Goal: Task Accomplishment & Management: Complete application form

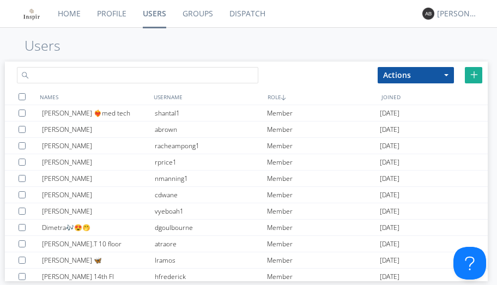
click at [56, 76] on input "text" at bounding box center [137, 75] width 241 height 16
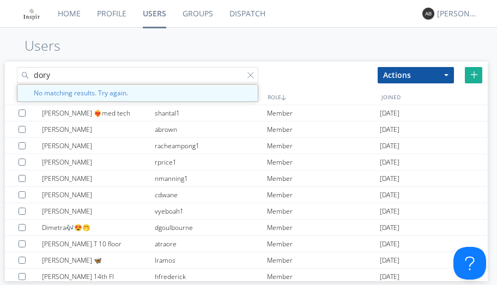
type input "dory"
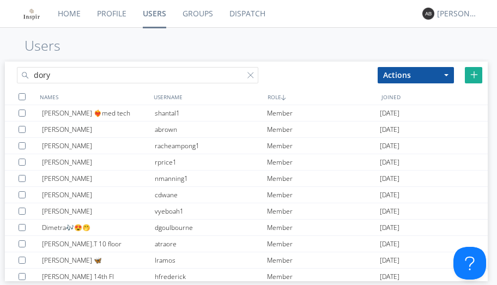
click at [478, 75] on div "Add New User" at bounding box center [473, 75] width 17 height 16
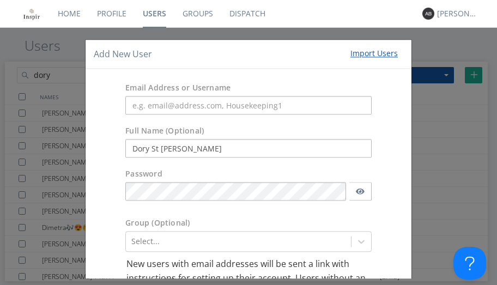
type input "Dory St [PERSON_NAME]"
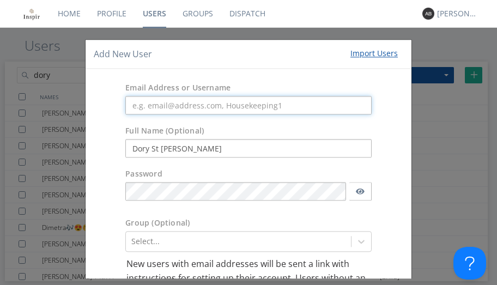
click at [148, 105] on input "text" at bounding box center [248, 105] width 246 height 19
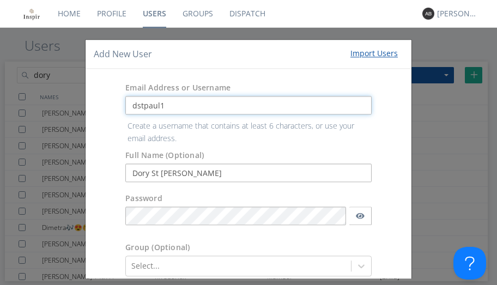
type input "dstpaul1"
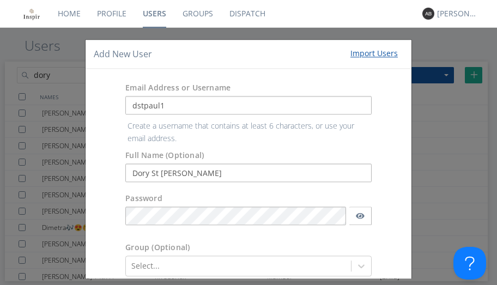
drag, startPoint x: 183, startPoint y: 111, endPoint x: 378, endPoint y: 130, distance: 196.0
click at [382, 128] on div "Full Name (Optional) [PERSON_NAME] St [PERSON_NAME]" at bounding box center [249, 154] width 326 height 68
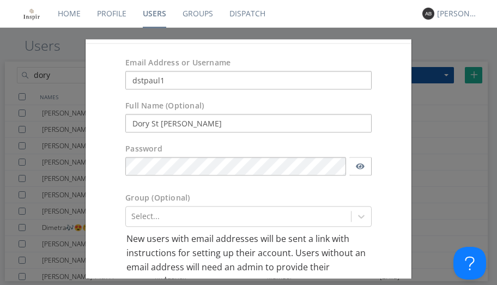
scroll to position [36, 0]
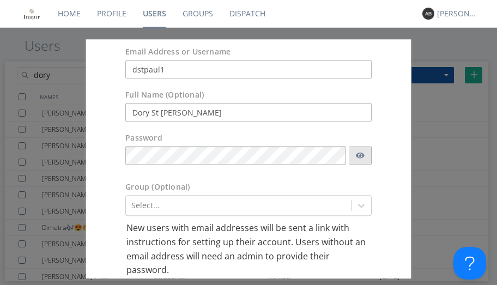
click at [357, 156] on icon "button" at bounding box center [360, 155] width 9 height 8
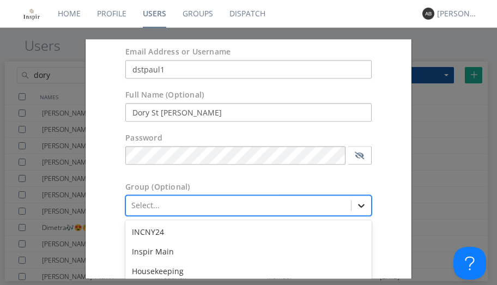
click at [355, 204] on div "option Test Group 2 focused, 5 of 8. 8 results available. Use Up and Down to ch…" at bounding box center [248, 206] width 246 height 21
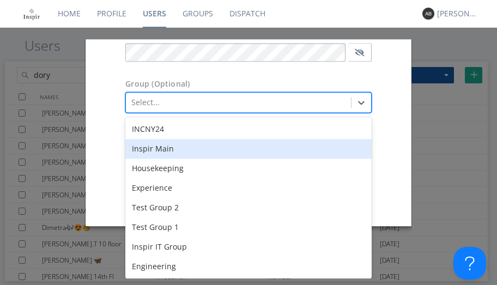
click at [167, 149] on div "Inspir Main" at bounding box center [248, 149] width 246 height 20
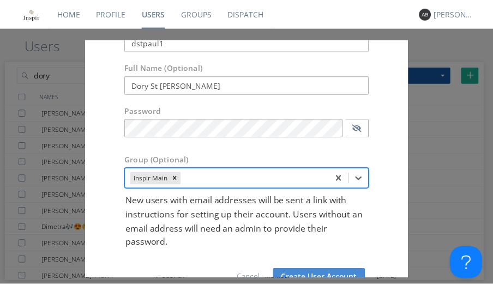
scroll to position [72, 0]
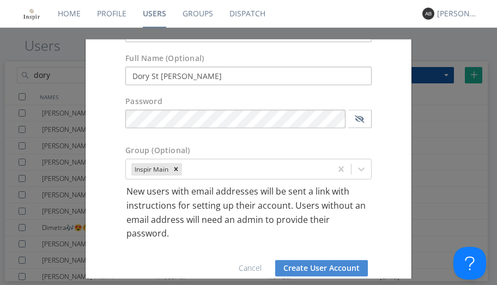
click at [328, 268] on button "Create User Account" at bounding box center [321, 268] width 93 height 16
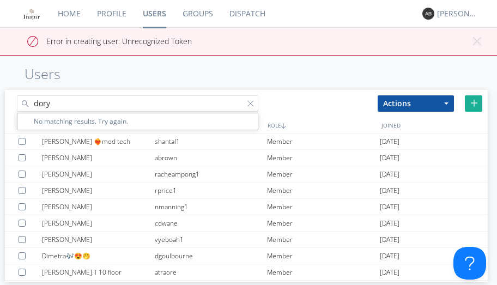
click at [61, 104] on input "dory" at bounding box center [137, 103] width 241 height 16
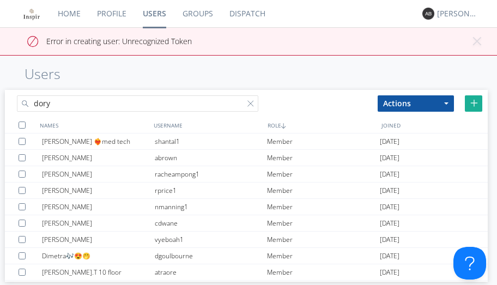
click at [160, 9] on link "Users" at bounding box center [155, 13] width 40 height 27
click at [479, 41] on button "× Close alert" at bounding box center [476, 45] width 11 height 19
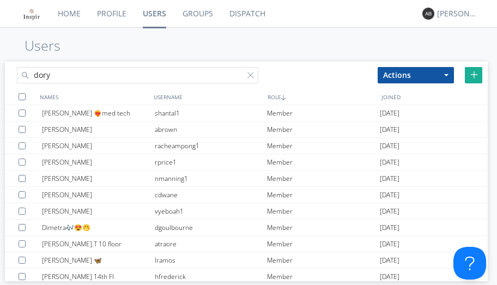
click at [156, 10] on link "Users" at bounding box center [155, 13] width 40 height 27
click at [148, 11] on link "Users" at bounding box center [155, 13] width 40 height 27
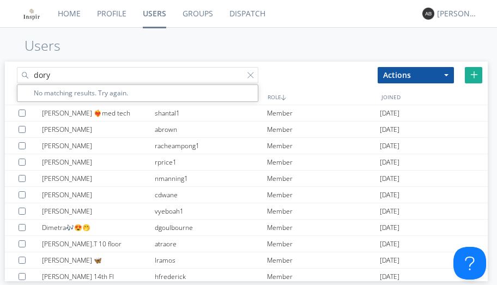
click at [59, 75] on input "dory" at bounding box center [137, 75] width 241 height 16
click at [253, 76] on div at bounding box center [252, 77] width 11 height 11
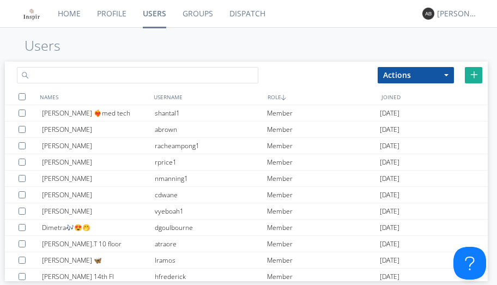
click at [79, 76] on input "text" at bounding box center [137, 75] width 241 height 16
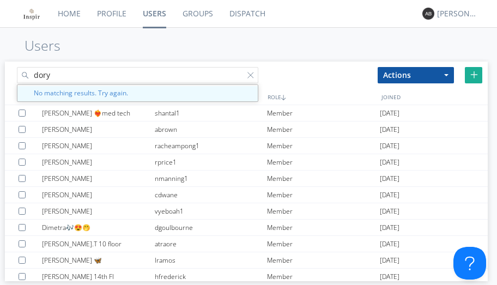
type input "dory"
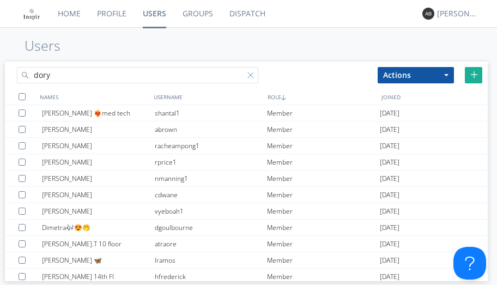
click at [256, 79] on div at bounding box center [252, 77] width 11 height 11
click at [197, 13] on link "Groups" at bounding box center [197, 13] width 47 height 27
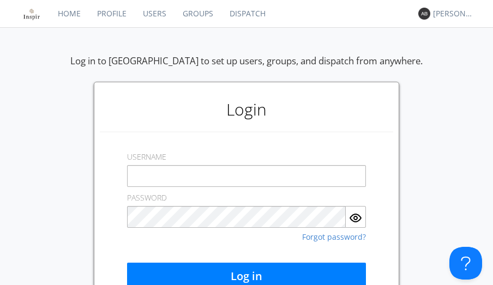
type input "[EMAIL_ADDRESS][DOMAIN_NAME]"
click at [120, 10] on link "Profile" at bounding box center [112, 13] width 46 height 27
click at [72, 14] on link "Home" at bounding box center [69, 13] width 39 height 27
click at [74, 14] on link "Home" at bounding box center [69, 13] width 39 height 27
click at [434, 148] on div "Log in to [GEOGRAPHIC_DATA] to set up users, groups, and dispatch from anywhere…" at bounding box center [246, 183] width 493 height 259
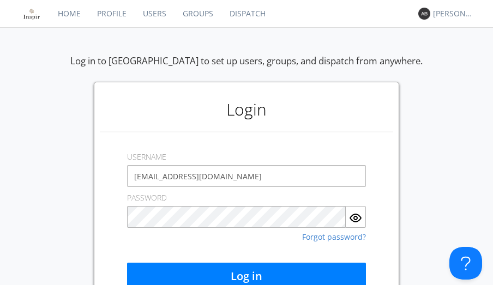
scroll to position [28, 0]
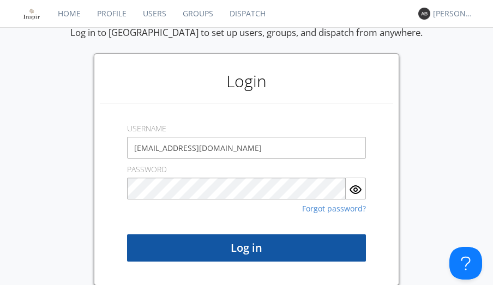
click at [257, 250] on button "Log in" at bounding box center [246, 247] width 239 height 27
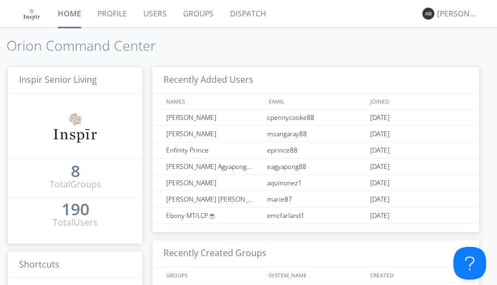
click at [152, 13] on link "Users" at bounding box center [155, 13] width 40 height 27
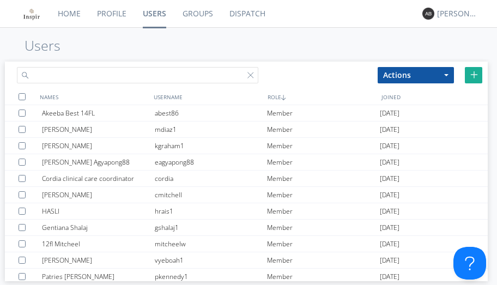
click at [64, 76] on input "text" at bounding box center [137, 75] width 241 height 16
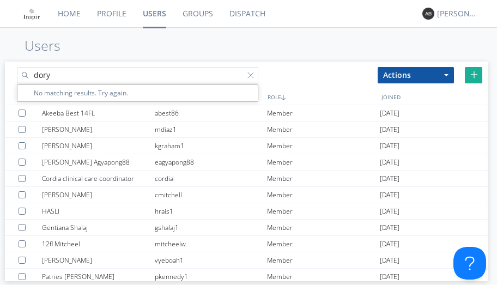
type input "dory"
click at [252, 74] on div at bounding box center [252, 77] width 11 height 11
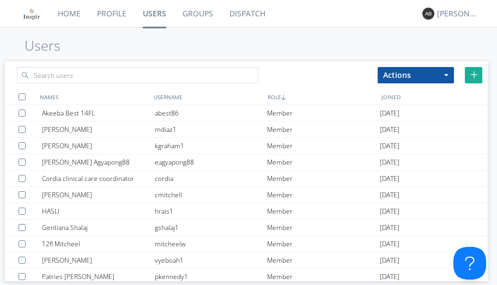
click at [475, 75] on img at bounding box center [474, 75] width 8 height 8
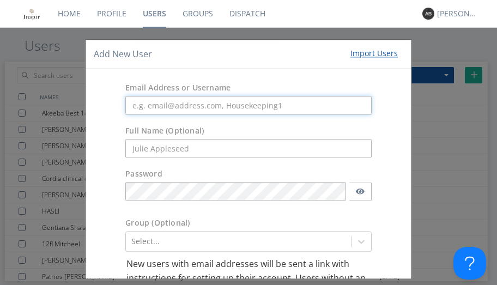
click at [151, 105] on input "text" at bounding box center [248, 105] width 246 height 19
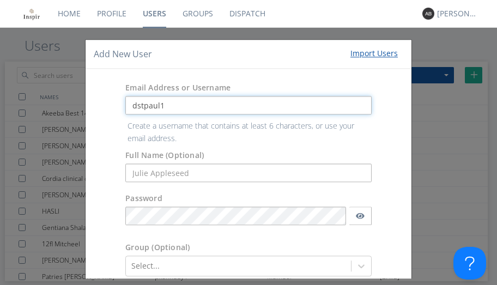
type input "dstpaul1"
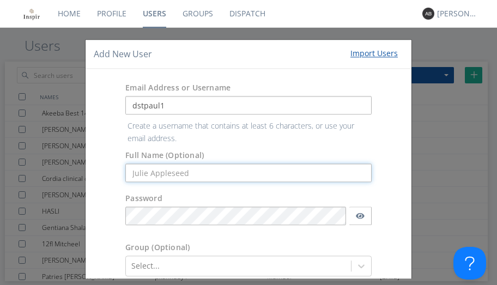
click at [137, 177] on form "Email Address or Username dstpaul1 Create a username that contains at least 6 c…" at bounding box center [248, 229] width 309 height 304
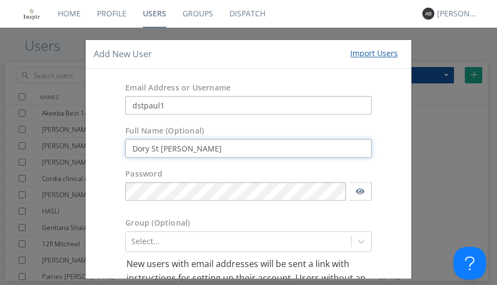
type input "Dory St [PERSON_NAME]"
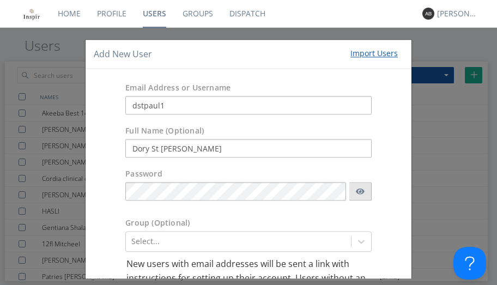
click at [357, 191] on icon "button" at bounding box center [360, 191] width 9 height 8
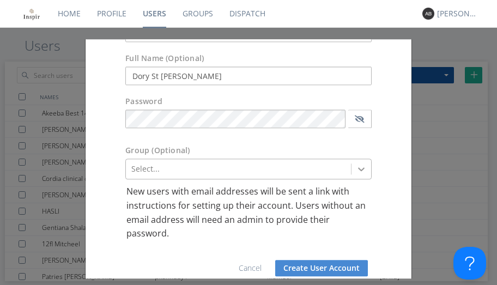
click at [359, 168] on div "Select..." at bounding box center [248, 169] width 246 height 21
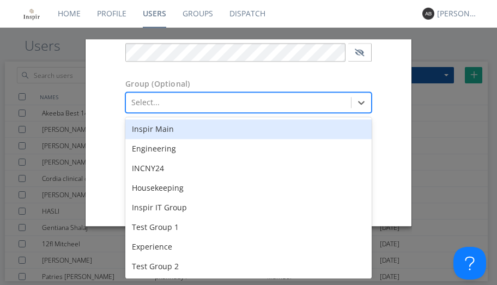
click at [177, 131] on div "Inspir Main" at bounding box center [248, 130] width 246 height 20
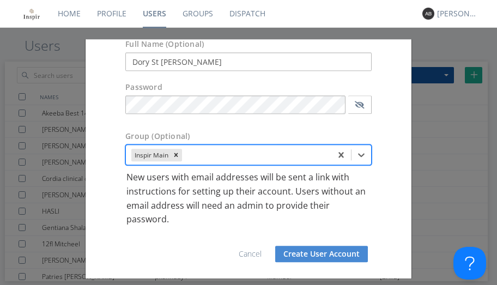
click at [325, 253] on button "Create User Account" at bounding box center [321, 254] width 93 height 16
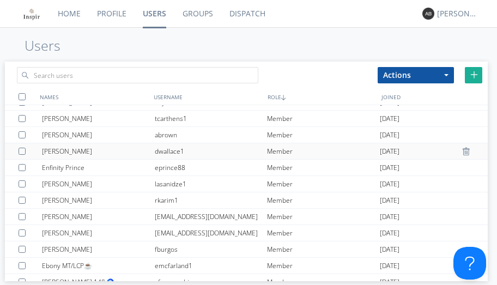
scroll to position [0, 0]
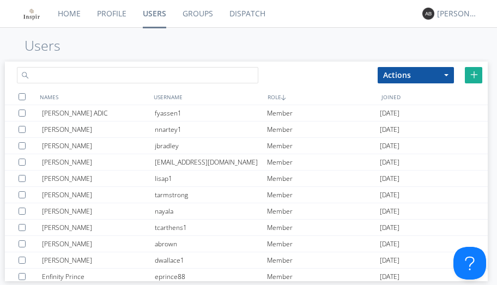
click at [62, 77] on input "text" at bounding box center [137, 75] width 241 height 16
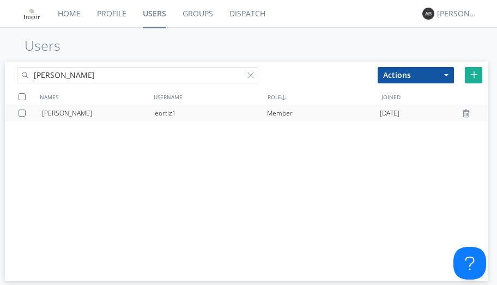
type input "[PERSON_NAME]"
click at [21, 113] on div at bounding box center [24, 113] width 11 height 7
click at [466, 113] on div at bounding box center [467, 113] width 11 height 9
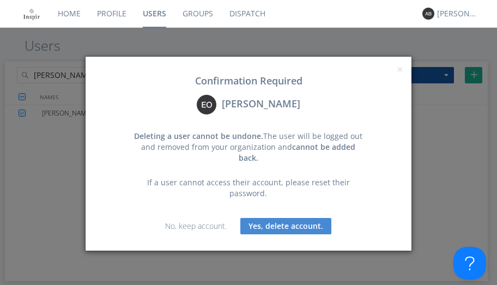
click at [290, 218] on button "Yes, delete account." at bounding box center [285, 226] width 91 height 16
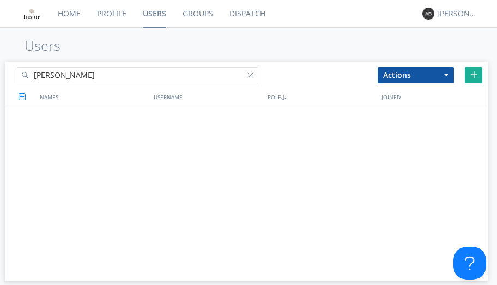
click at [156, 15] on link "Users" at bounding box center [155, 13] width 40 height 27
drag, startPoint x: 153, startPoint y: 7, endPoint x: 141, endPoint y: 20, distance: 17.4
click at [153, 7] on link "Users" at bounding box center [155, 13] width 40 height 27
click at [249, 77] on div at bounding box center [252, 77] width 11 height 11
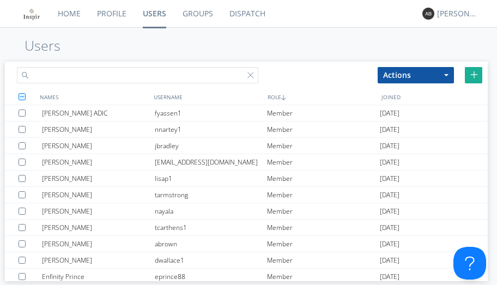
click at [64, 76] on input "text" at bounding box center [137, 75] width 241 height 16
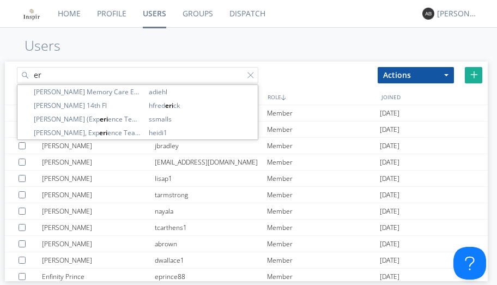
type input "e"
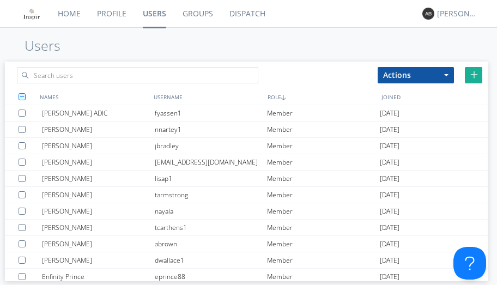
click at [474, 75] on img at bounding box center [474, 75] width 8 height 8
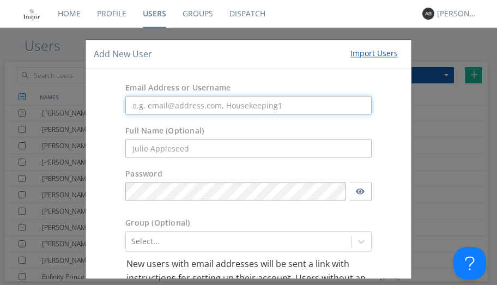
click at [159, 105] on input "text" at bounding box center [248, 105] width 246 height 19
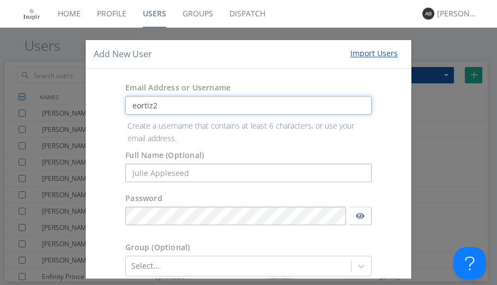
type input "eortiz2"
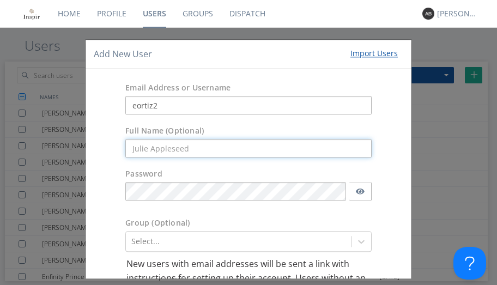
click at [143, 175] on form "Email Address or Username eortiz2 Full Name (Optional) Password Group (Optional…" at bounding box center [248, 216] width 309 height 279
type input "[PERSON_NAME]"
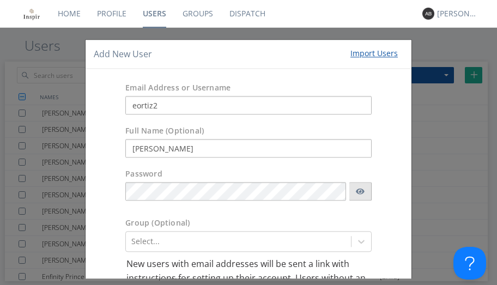
click at [357, 190] on icon "button" at bounding box center [360, 192] width 9 height 6
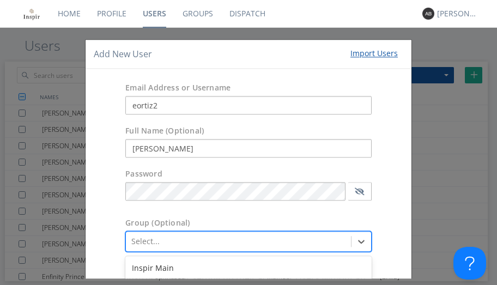
click at [171, 239] on div "option Experience focused, 7 of 8. 8 results available. Use Up and Down to choo…" at bounding box center [248, 242] width 246 height 21
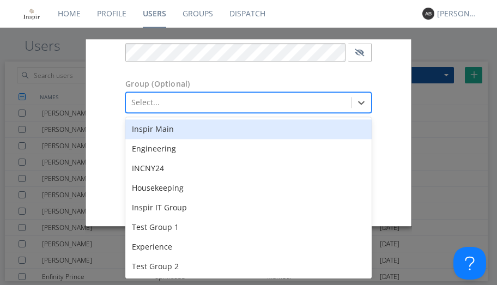
click at [177, 129] on div "Inspir Main" at bounding box center [248, 130] width 246 height 20
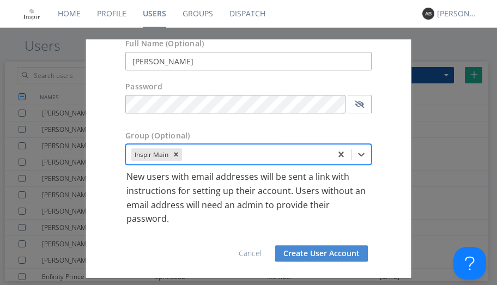
scroll to position [87, 0]
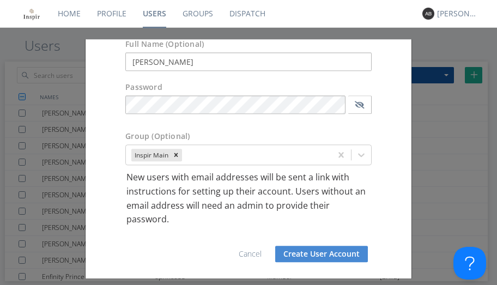
click at [304, 256] on button "Create User Account" at bounding box center [321, 254] width 93 height 16
